Goal: Task Accomplishment & Management: Complete application form

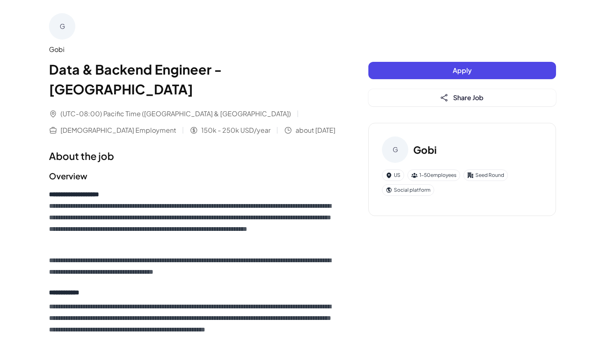
click at [409, 68] on button "Apply" at bounding box center [463, 70] width 188 height 17
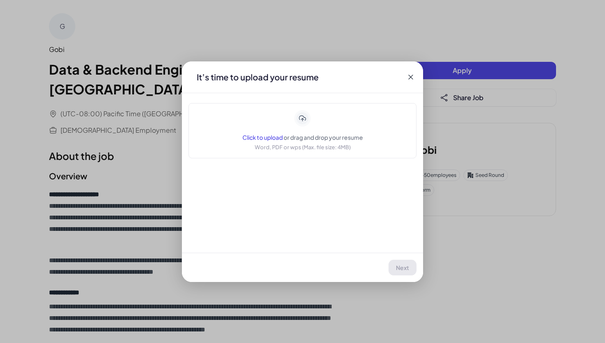
click at [411, 79] on icon at bounding box center [411, 77] width 8 height 8
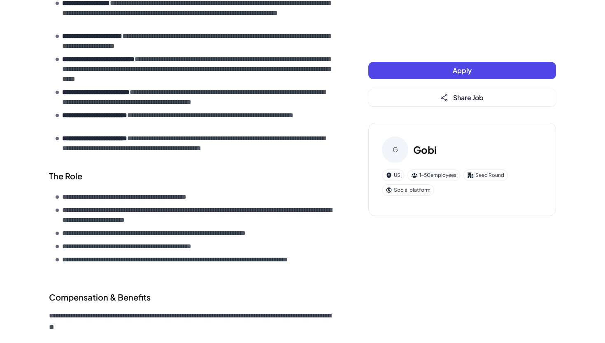
scroll to position [698, 0]
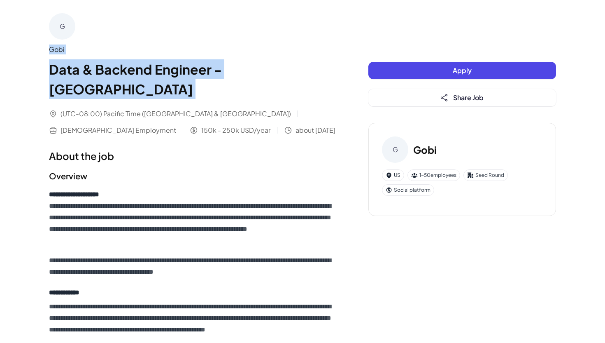
drag, startPoint x: 47, startPoint y: 50, endPoint x: 176, endPoint y: 87, distance: 134.8
copy div "Gobi Data & Backend Engineer - [GEOGRAPHIC_DATA]"
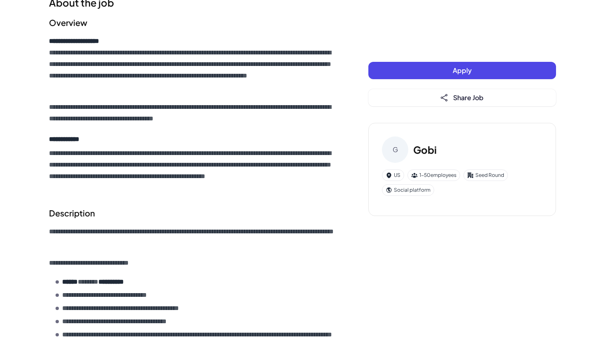
scroll to position [158, 0]
